Goal: Information Seeking & Learning: Learn about a topic

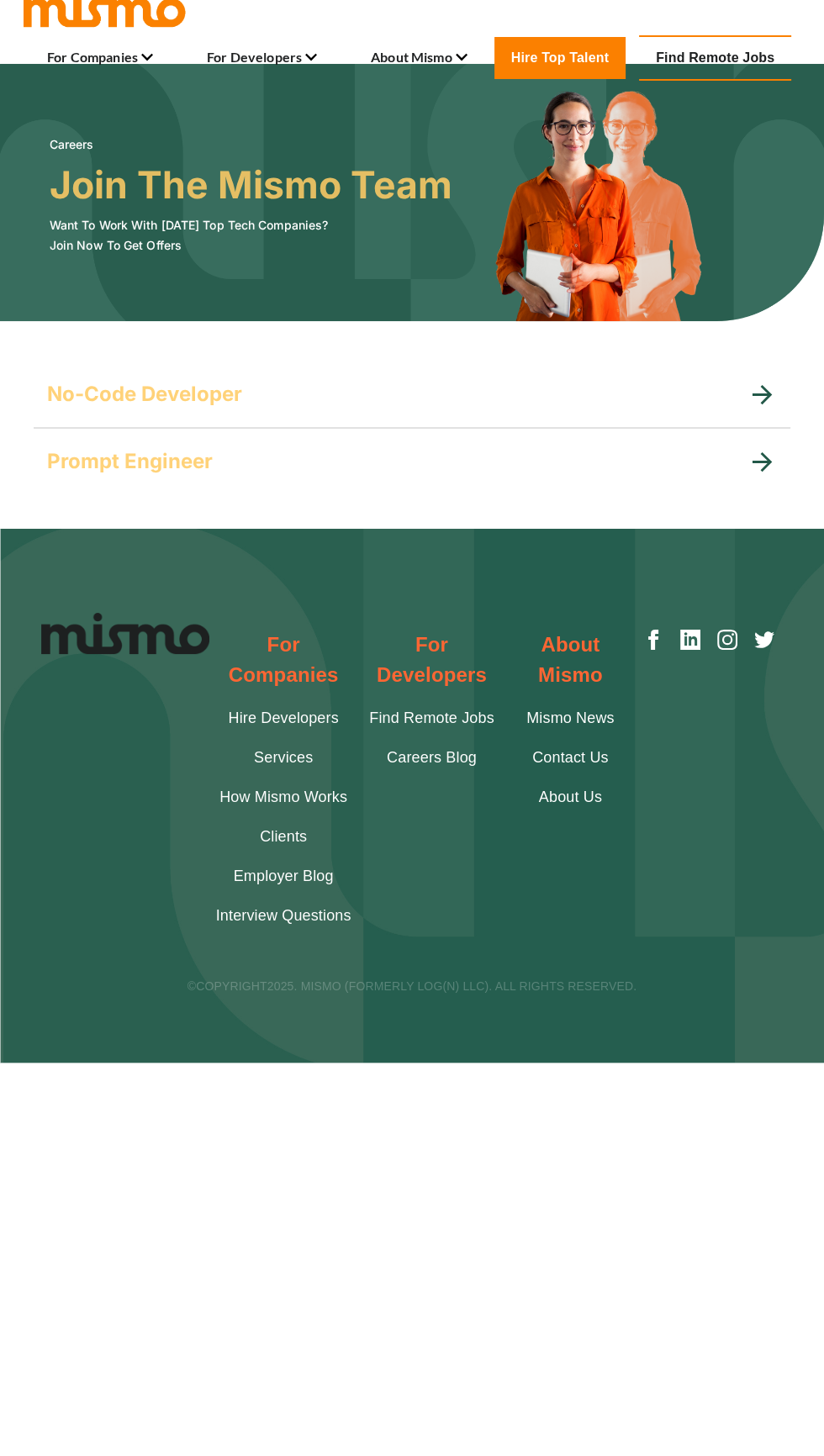
click at [427, 707] on link "Find Remote Jobs" at bounding box center [431, 718] width 125 height 23
click at [375, 707] on link "Find Remote Jobs" at bounding box center [431, 718] width 125 height 23
click at [79, 417] on div "No-Code Developer" at bounding box center [412, 394] width 756 height 68
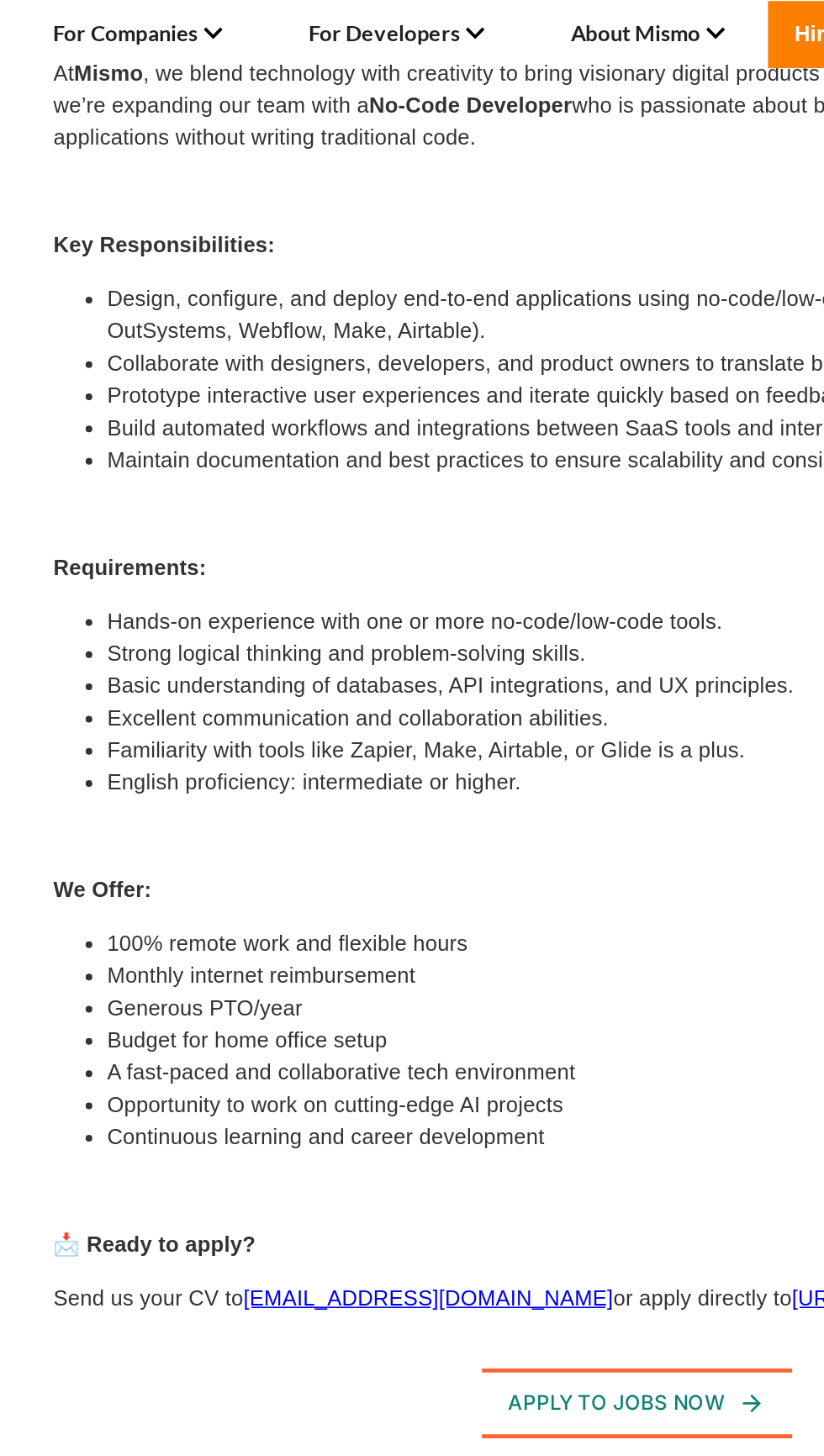
scroll to position [376, 0]
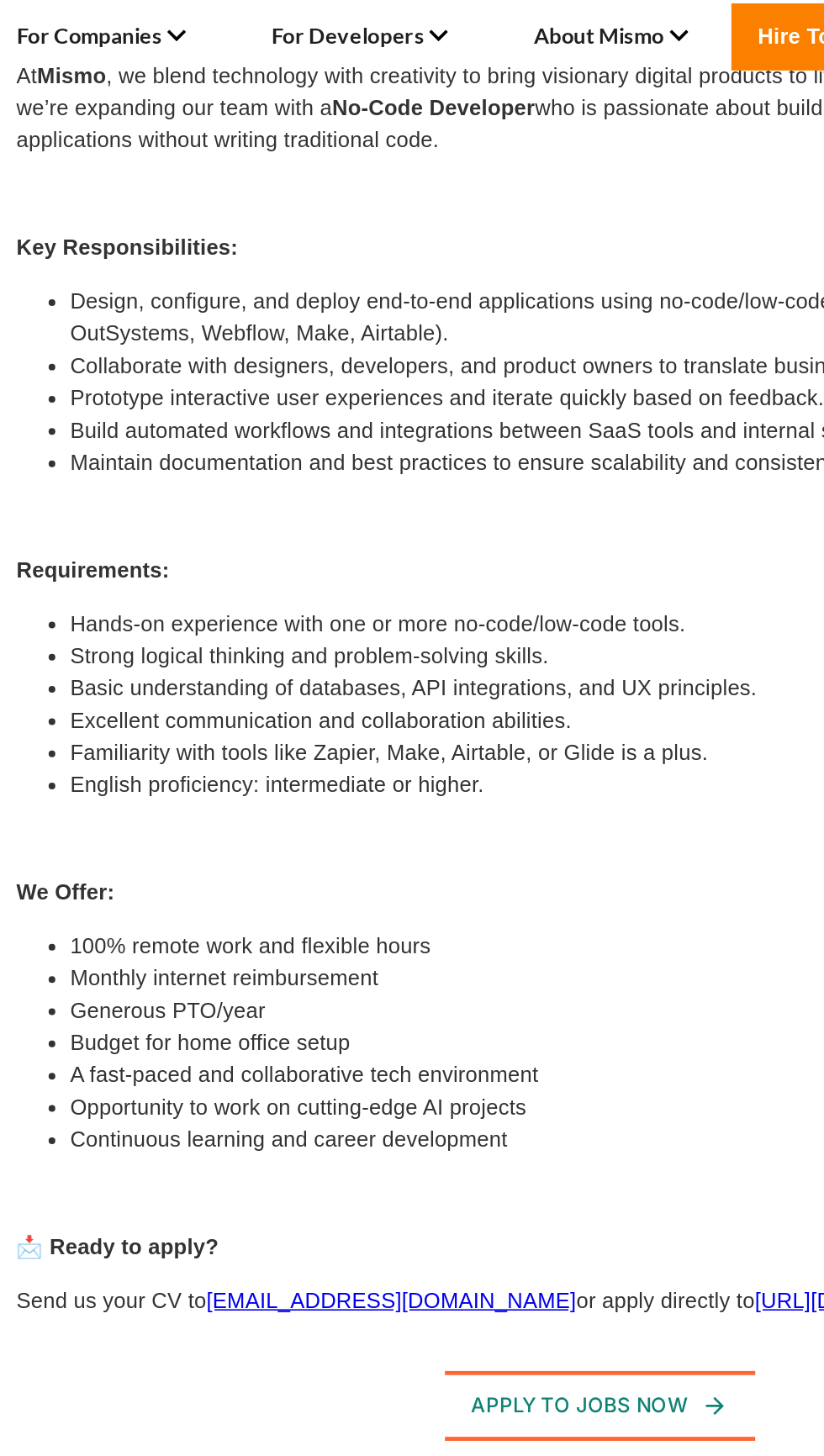
click at [214, 852] on link "[EMAIL_ADDRESS][DOMAIN_NAME]" at bounding box center [281, 849] width 231 height 14
